Goal: Information Seeking & Learning: Learn about a topic

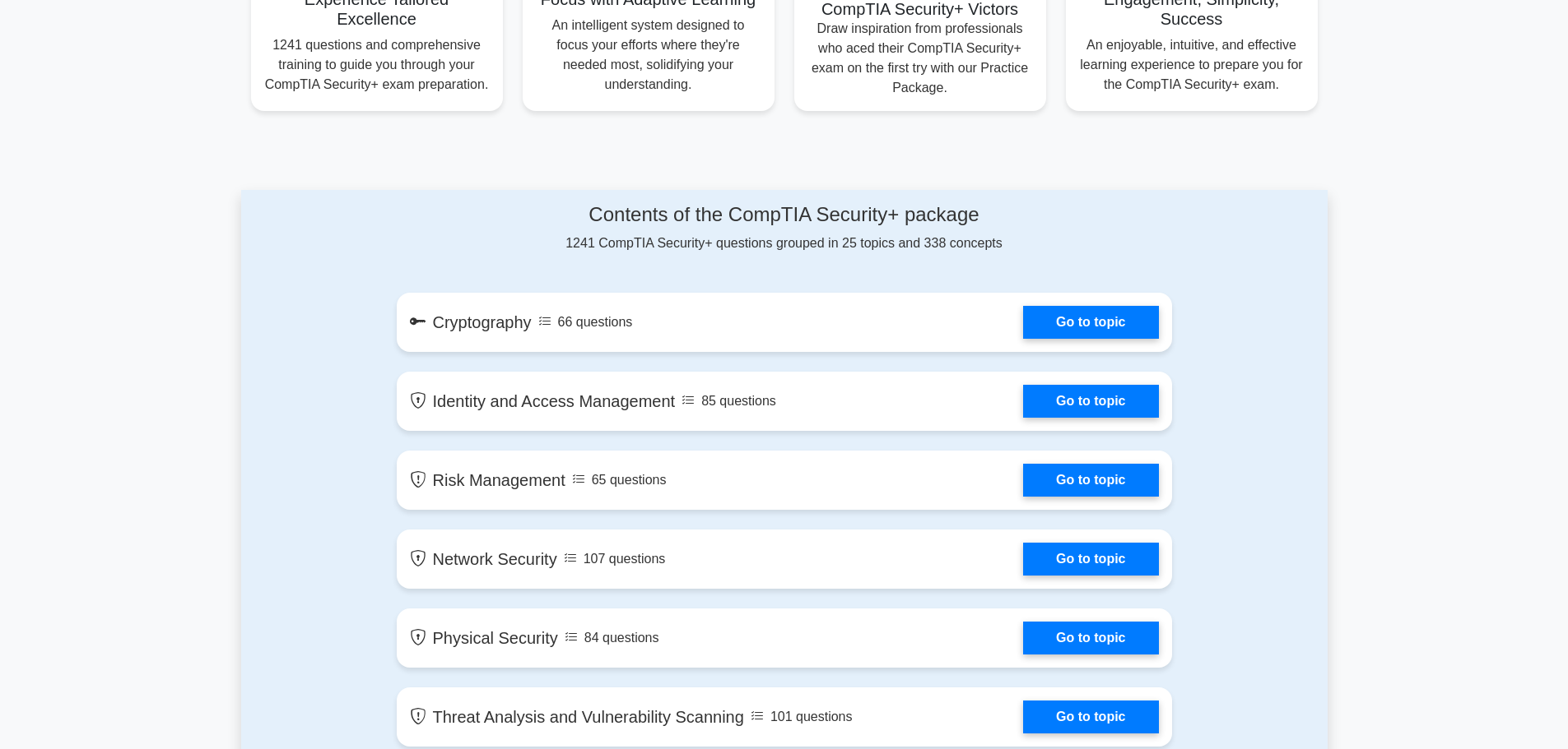
scroll to position [576, 0]
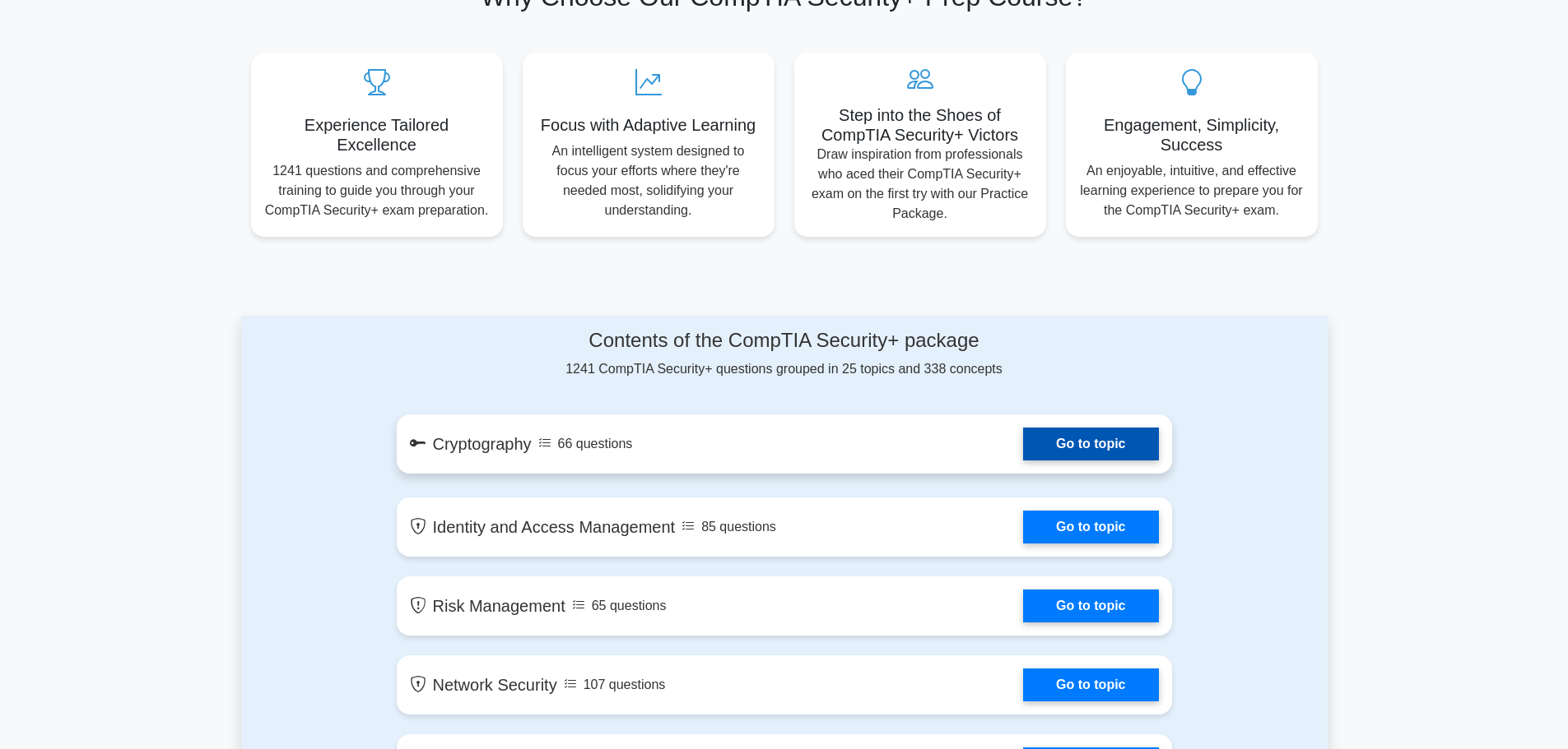
click at [1055, 446] on link "Go to topic" at bounding box center [1091, 444] width 135 height 33
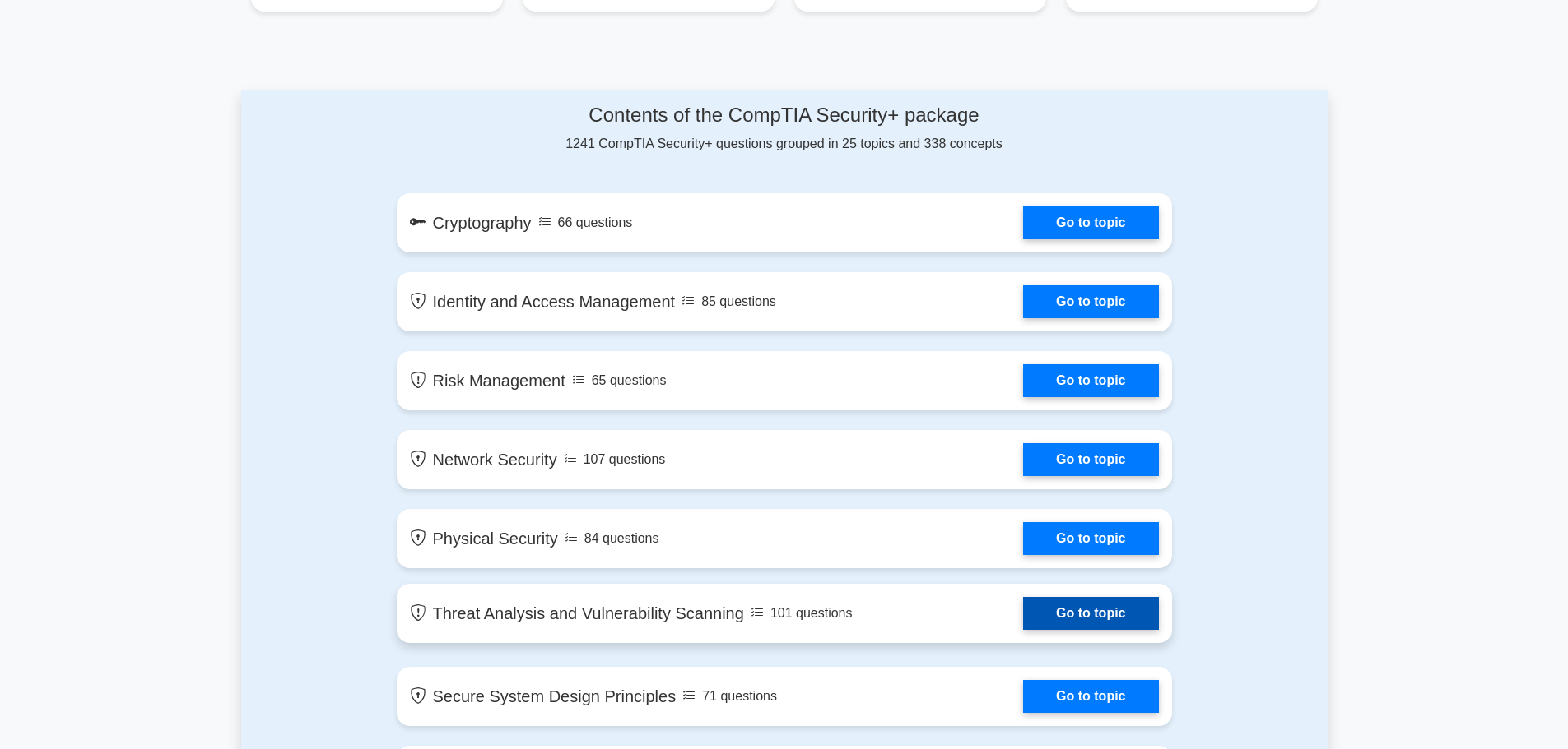
scroll to position [989, 0]
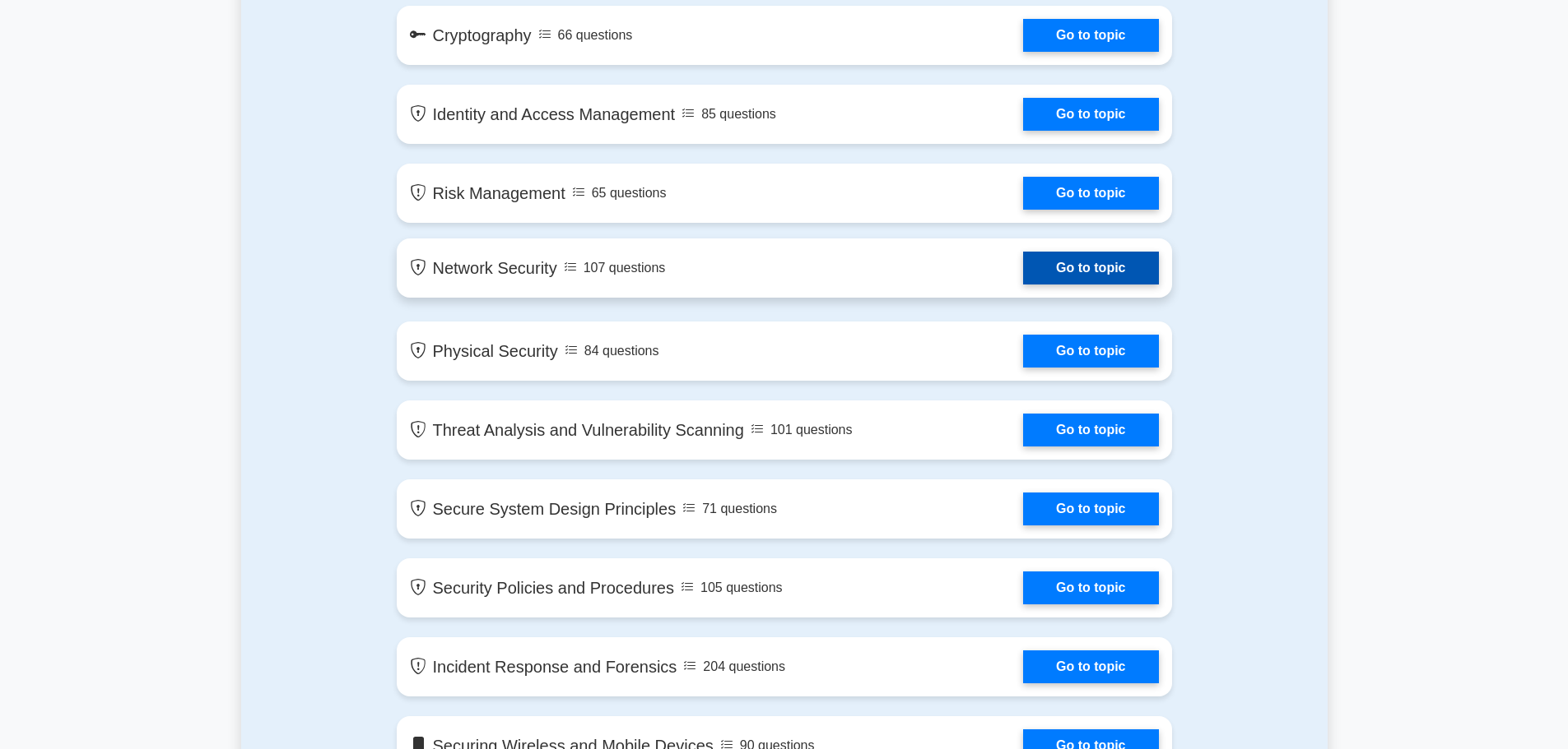
click at [1023, 259] on link "Go to topic" at bounding box center [1091, 268] width 135 height 33
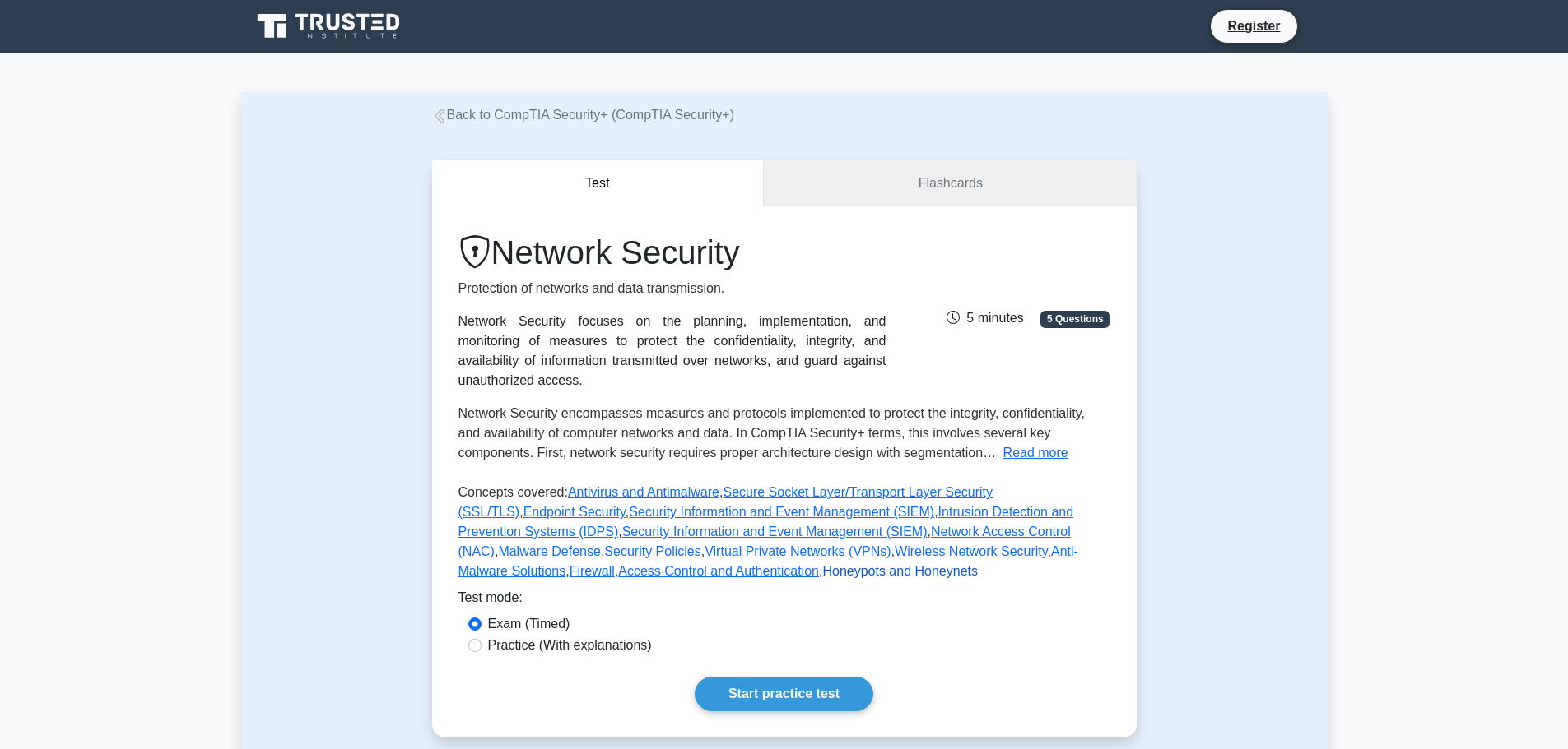
click at [823, 576] on link "Honeypots and Honeynets" at bounding box center [900, 571] width 156 height 14
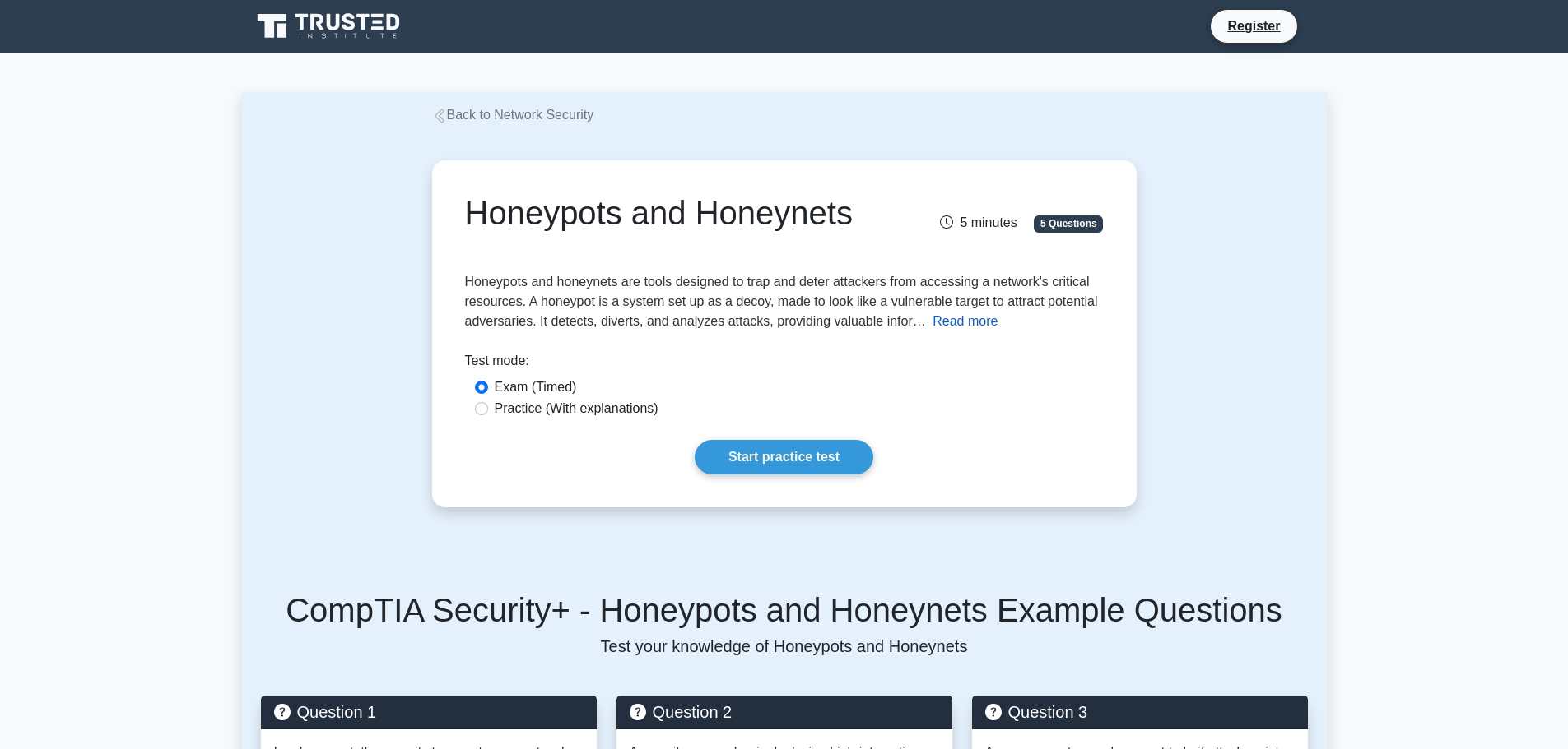
click at [933, 320] on button "Read more" at bounding box center [965, 321] width 65 height 20
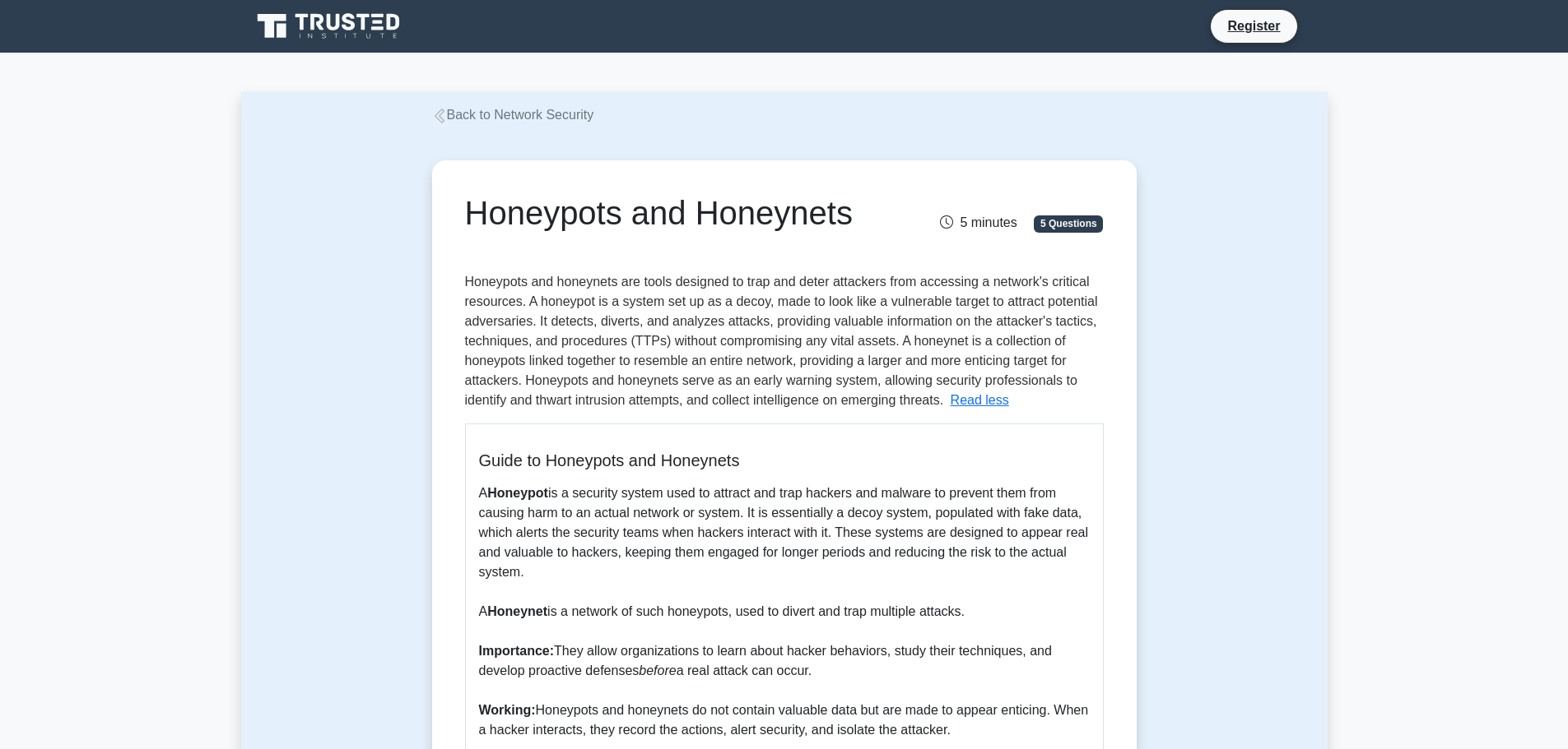
scroll to position [412, 0]
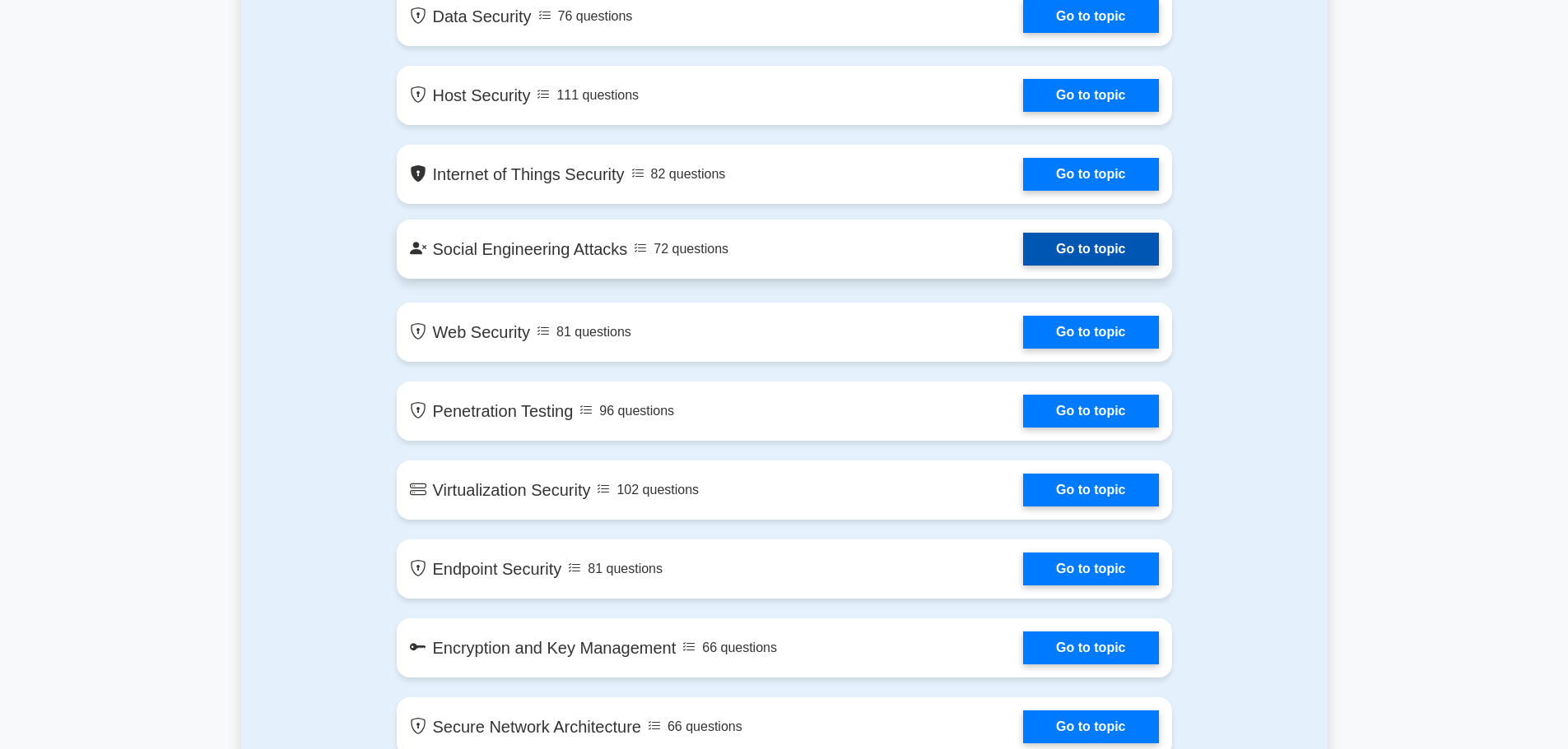
scroll to position [2058, 0]
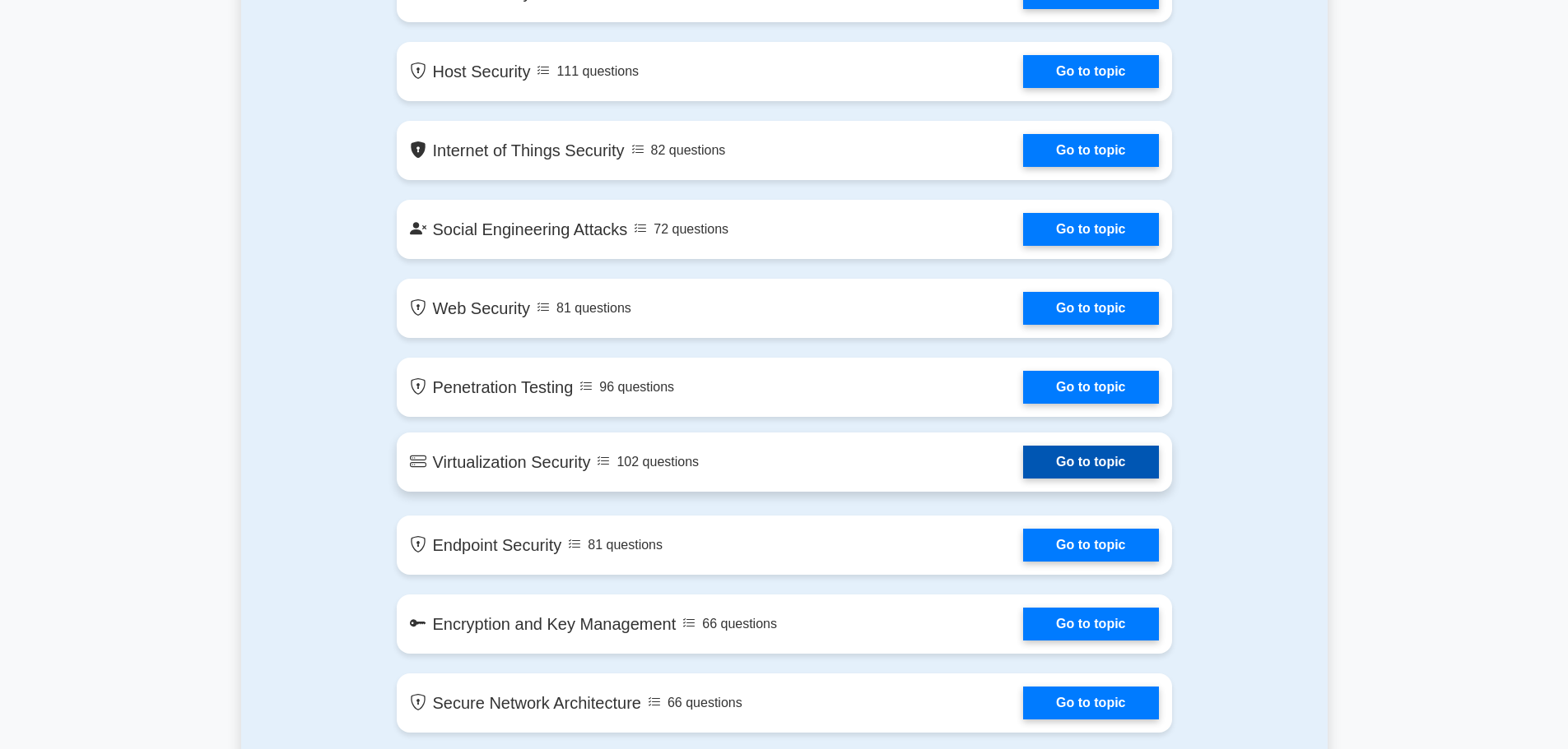
click at [1023, 479] on link "Go to topic" at bounding box center [1091, 462] width 135 height 33
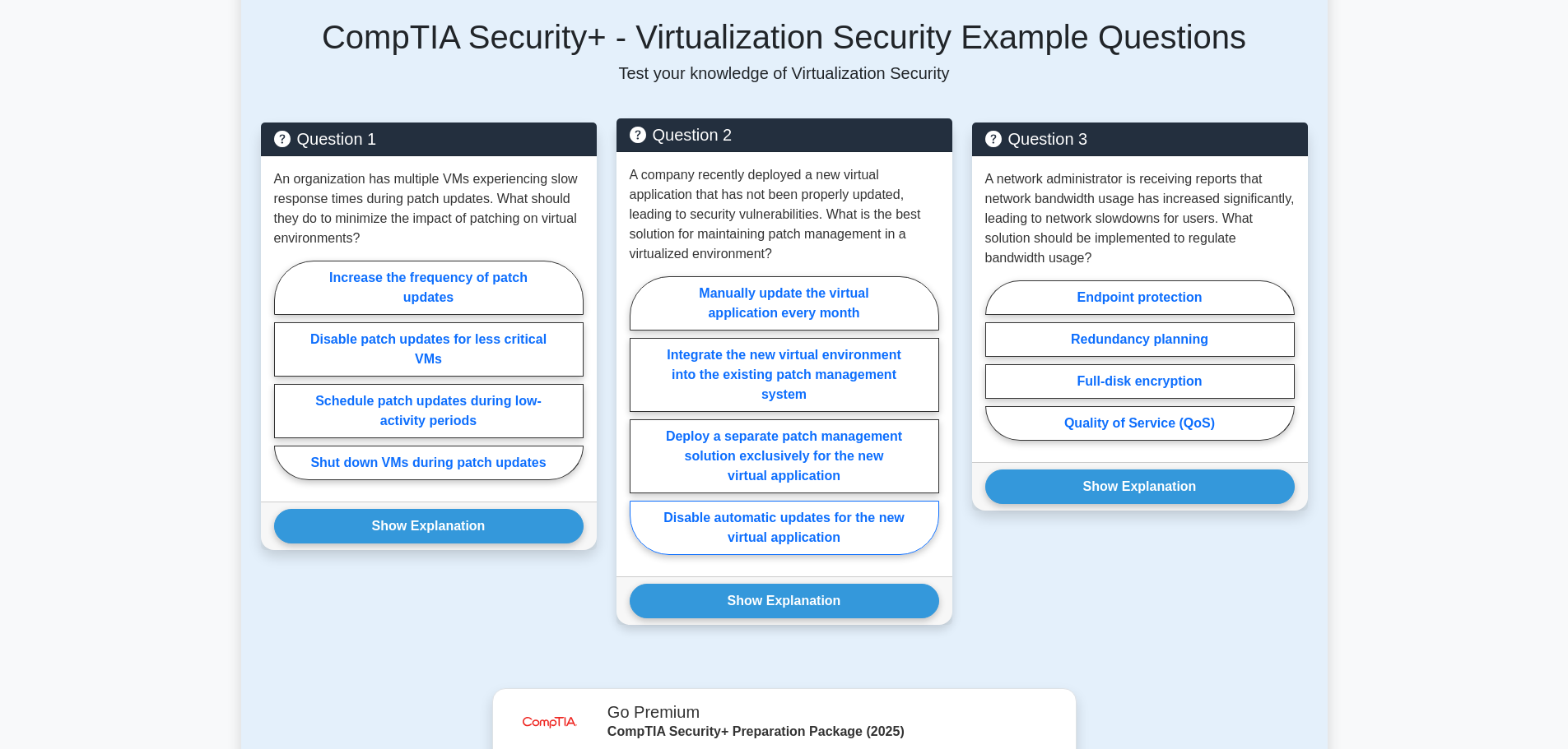
scroll to position [658, 0]
